Goal: Find specific page/section: Find specific page/section

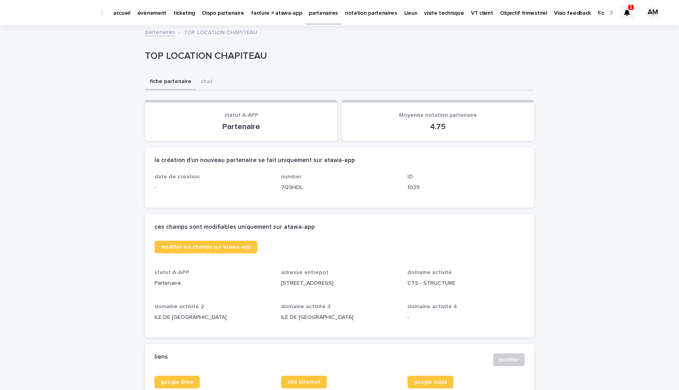
click at [309, 15] on p "partenaires" at bounding box center [323, 8] width 29 height 17
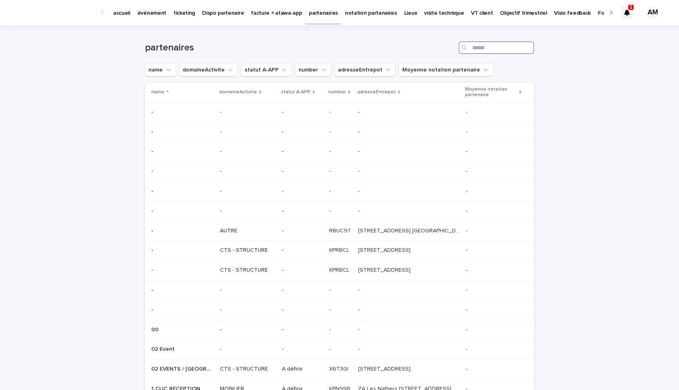
click at [480, 53] on input "Search" at bounding box center [496, 47] width 75 height 13
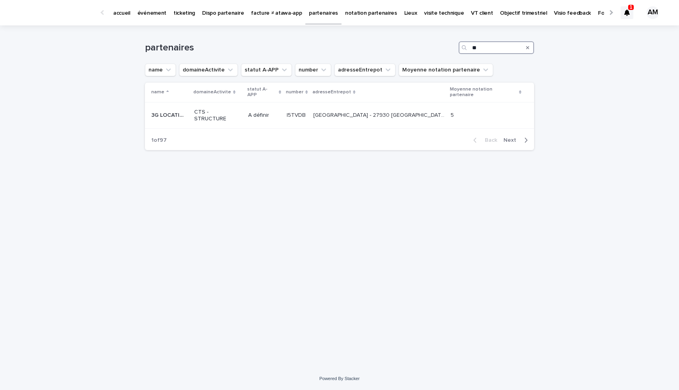
type input "*"
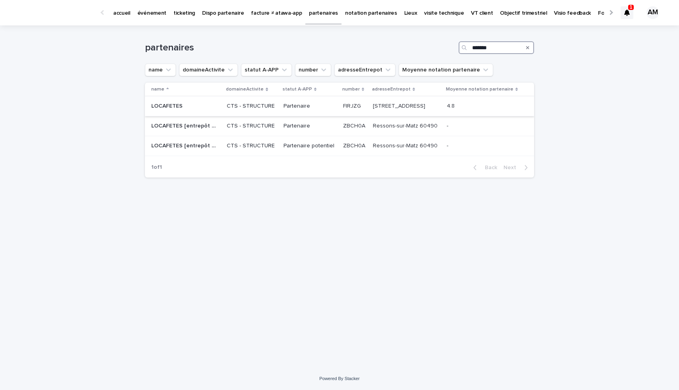
type input "*******"
click at [182, 110] on p "LOCAFETES" at bounding box center [167, 105] width 33 height 8
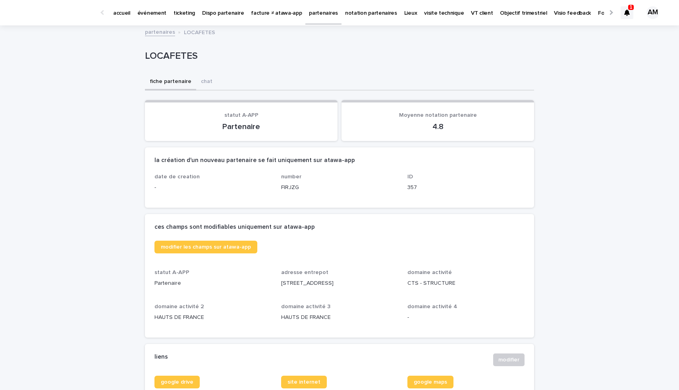
click at [359, 10] on p "notation partenaires" at bounding box center [371, 8] width 52 height 17
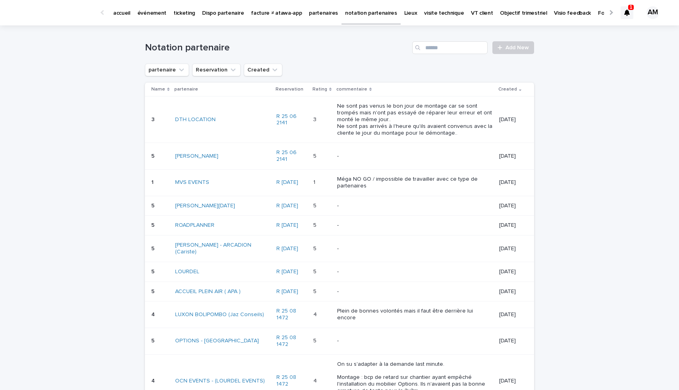
click at [451, 41] on div "Notation partenaire Add New" at bounding box center [339, 44] width 389 height 38
click at [454, 46] on input "Search" at bounding box center [449, 47] width 75 height 13
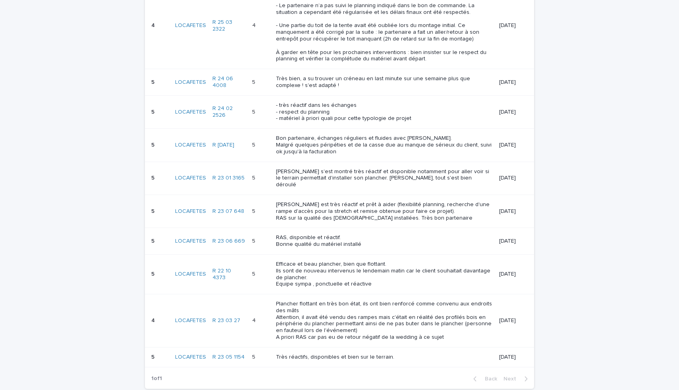
scroll to position [115, 0]
type input "******"
click at [220, 108] on link "R 24 02 2526" at bounding box center [228, 111] width 33 height 14
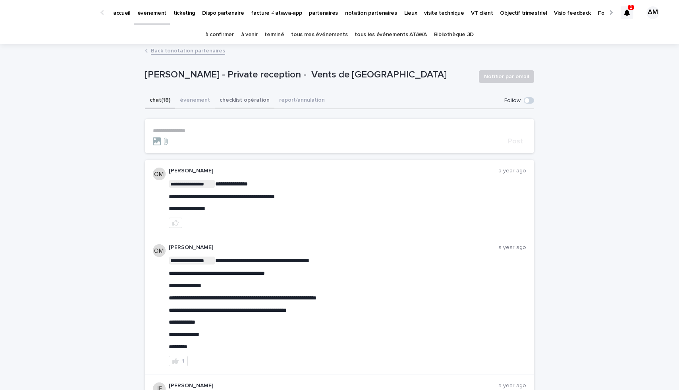
click at [239, 95] on button "checklist opération" at bounding box center [245, 101] width 60 height 17
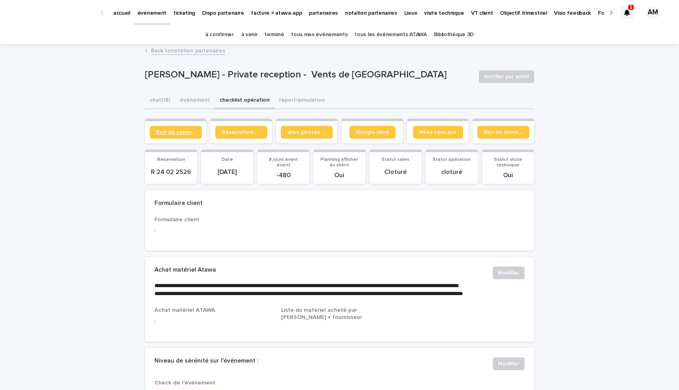
click at [191, 131] on span "Bon de commande" at bounding box center [175, 132] width 39 height 6
